Goal: Task Accomplishment & Management: Manage account settings

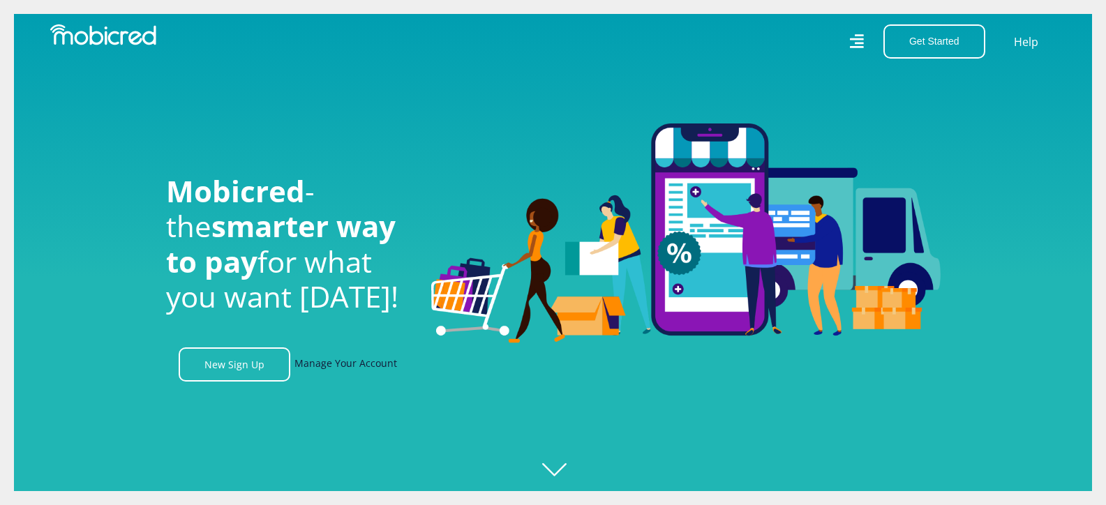
click at [313, 378] on link "Manage Your Account" at bounding box center [345, 364] width 103 height 34
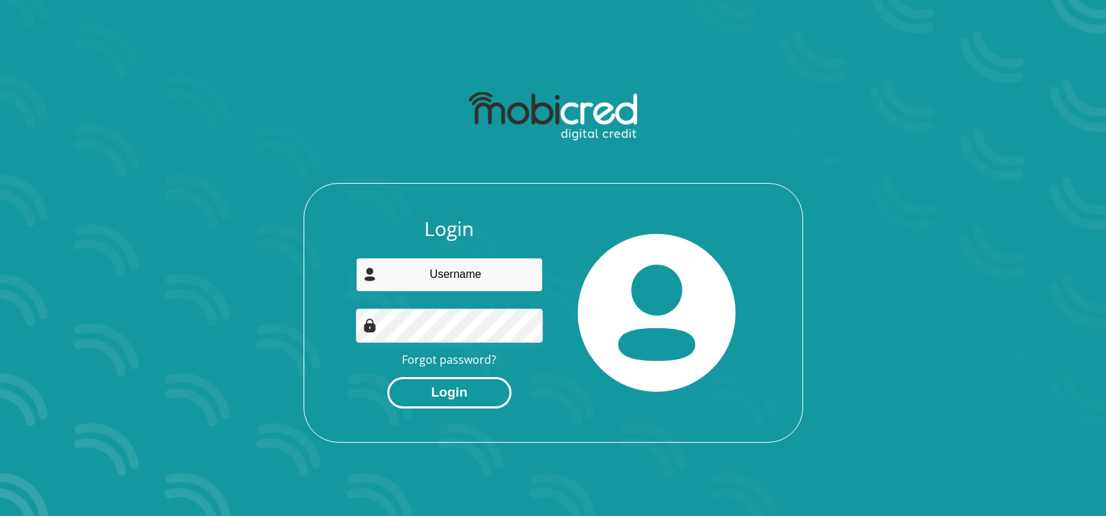
type input "[EMAIL_ADDRESS][DOMAIN_NAME]"
click at [430, 402] on button "Login" at bounding box center [449, 392] width 124 height 31
